Goal: Task Accomplishment & Management: Use online tool/utility

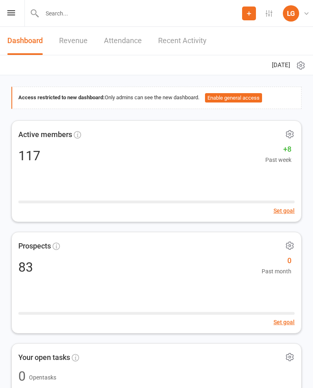
click at [4, 16] on div "Prospect Member Non-attending contact Class / event Appointment Task Membership…" at bounding box center [156, 13] width 313 height 27
click at [14, 11] on icon at bounding box center [11, 12] width 8 height 5
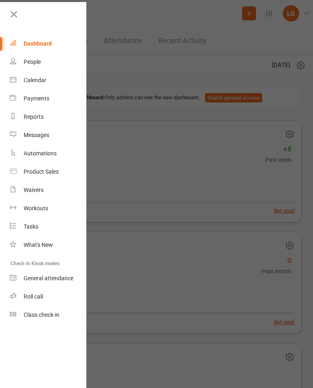
click at [50, 81] on link "Calendar" at bounding box center [48, 80] width 77 height 18
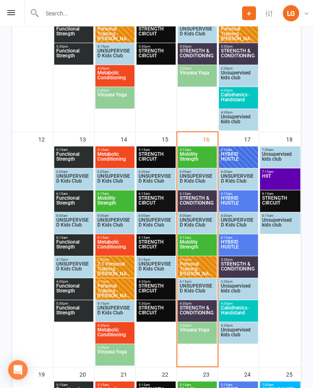
scroll to position [540, 0]
click at [202, 157] on span "Mobility Strength" at bounding box center [197, 159] width 36 height 15
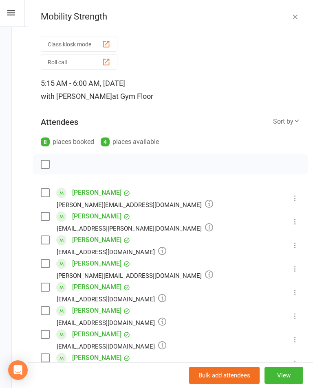
click at [94, 43] on button "Class kiosk mode" at bounding box center [79, 44] width 77 height 15
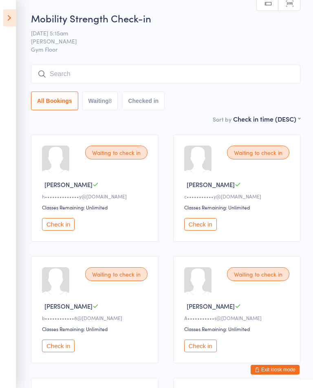
click at [63, 226] on button "Check in" at bounding box center [58, 224] width 33 height 13
click at [63, 347] on button "Check in" at bounding box center [58, 346] width 33 height 13
click at [202, 348] on button "Check in" at bounding box center [200, 346] width 33 height 13
click at [208, 224] on button "Check in" at bounding box center [200, 224] width 33 height 13
click at [60, 350] on button "Check in" at bounding box center [58, 346] width 33 height 13
